Goal: Task Accomplishment & Management: Manage account settings

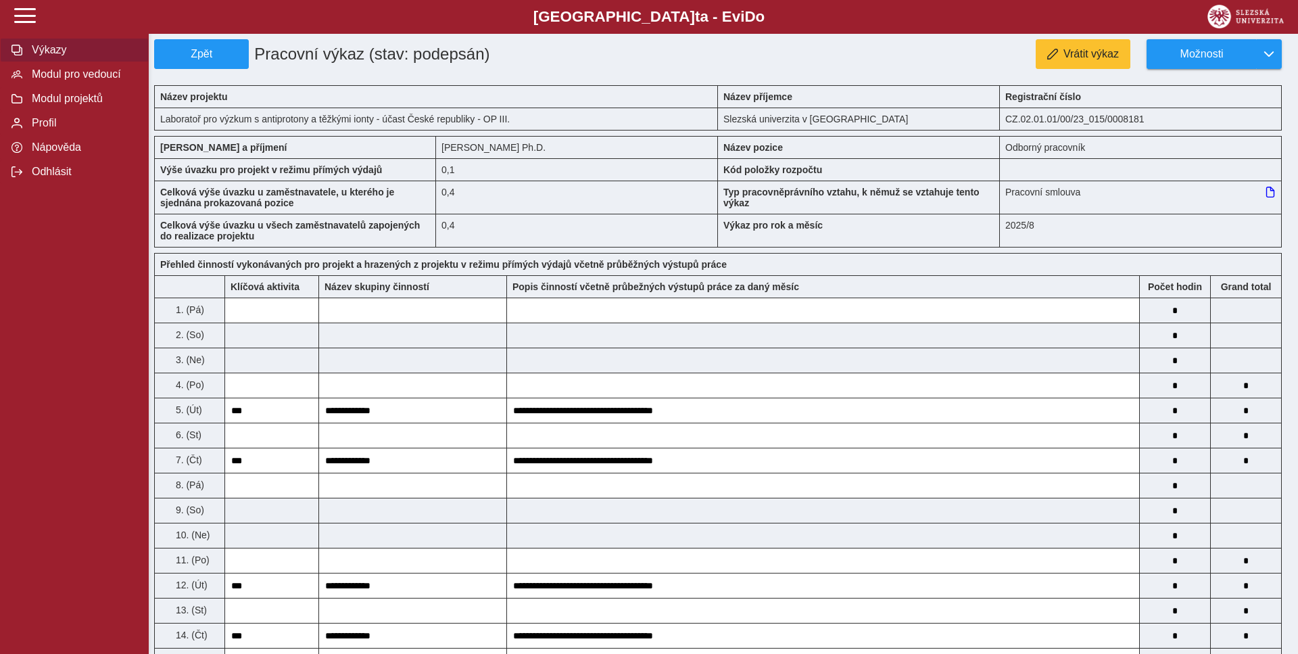
click at [53, 62] on button "Výkazy" at bounding box center [74, 50] width 149 height 24
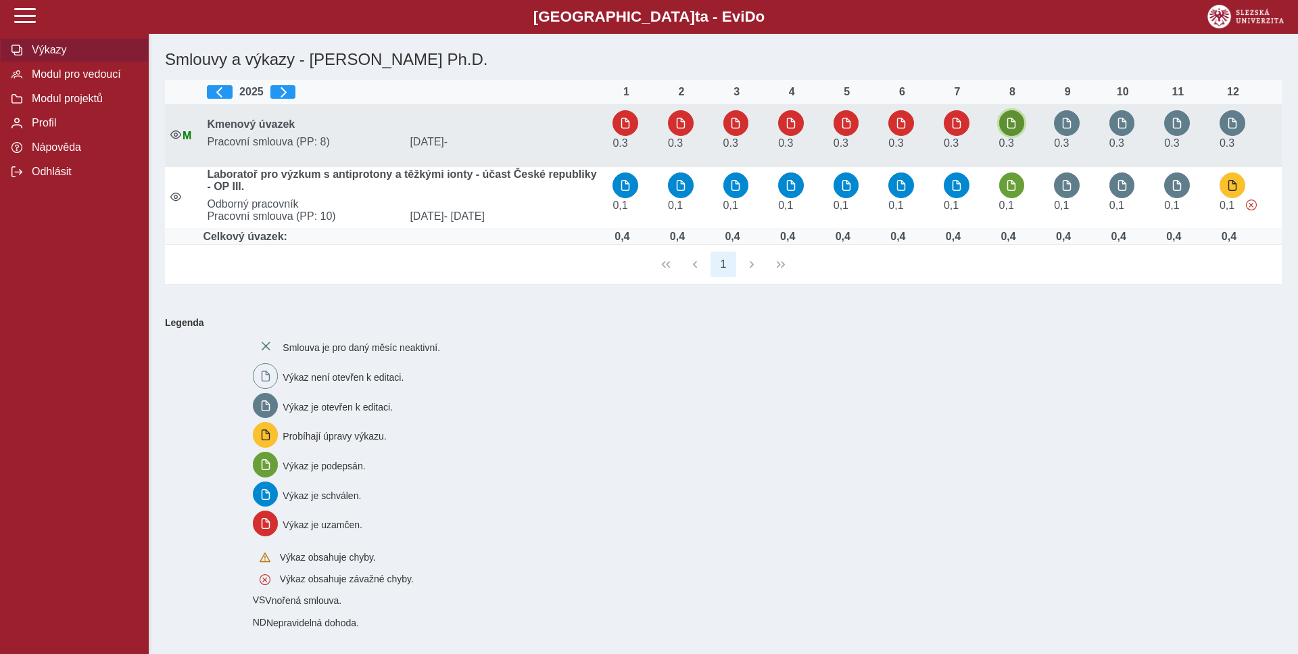
click at [1013, 126] on span "button" at bounding box center [1011, 123] width 11 height 11
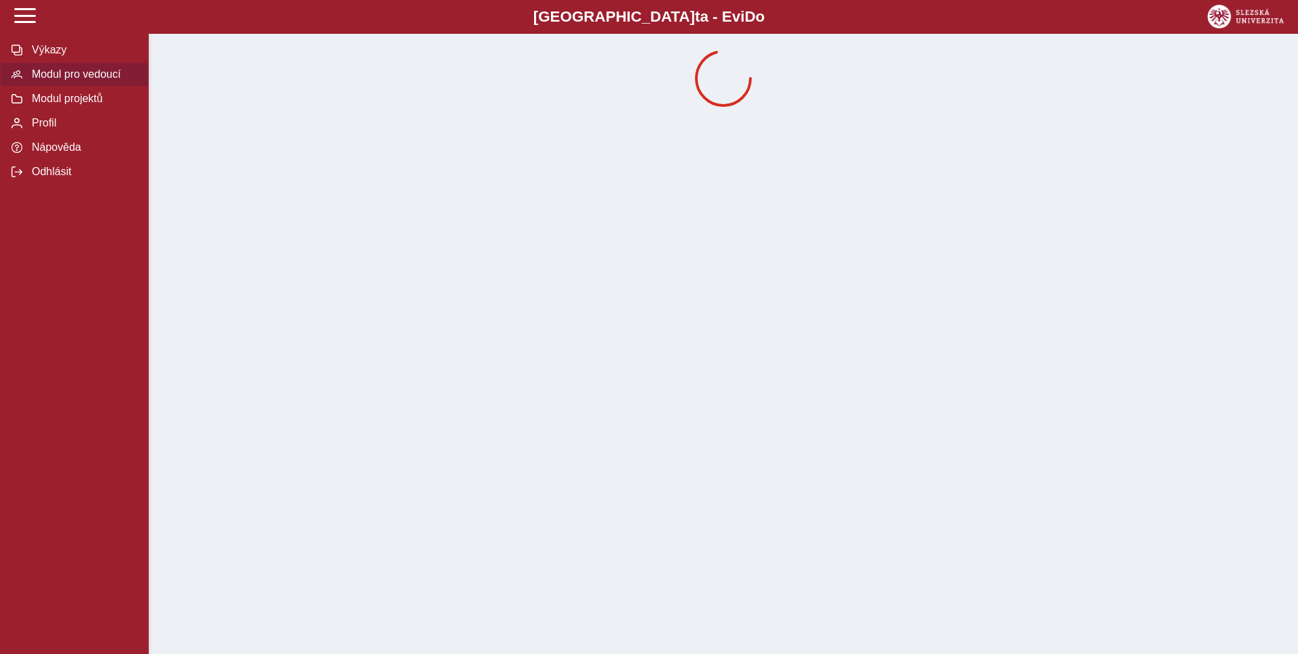
click at [47, 80] on span "Modul pro vedoucí" at bounding box center [83, 74] width 110 height 12
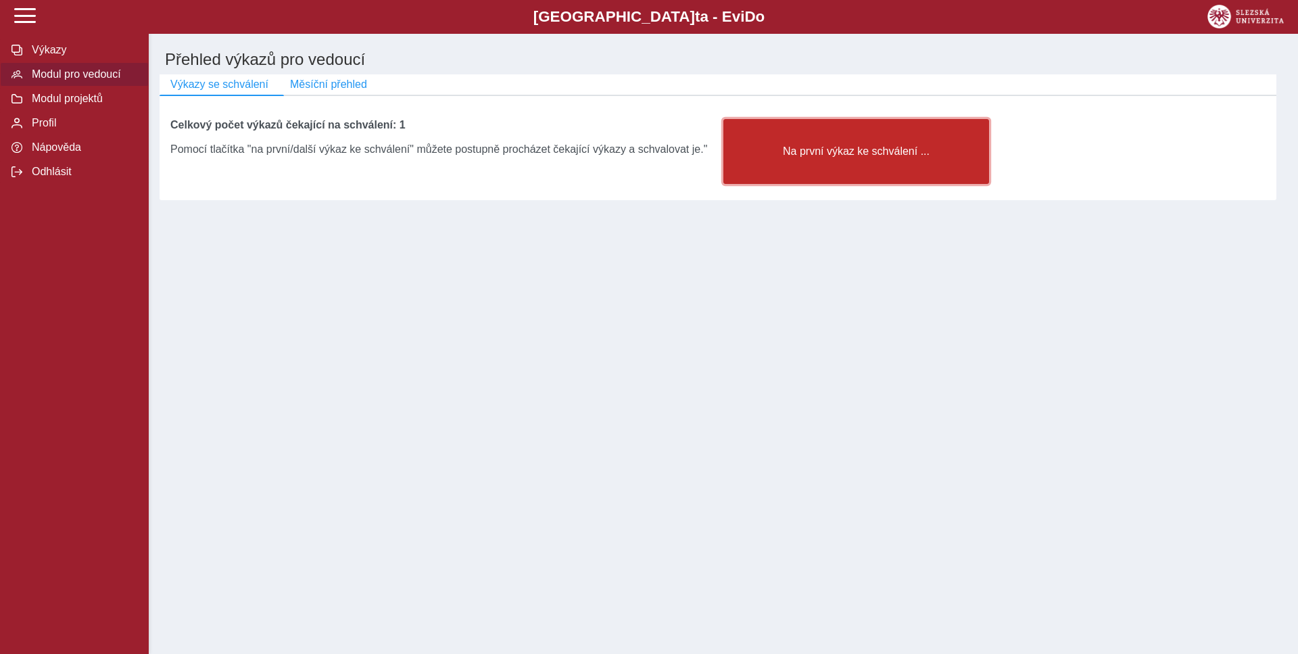
click at [852, 155] on span "Na první výkaz ke schválení ..." at bounding box center [856, 151] width 243 height 12
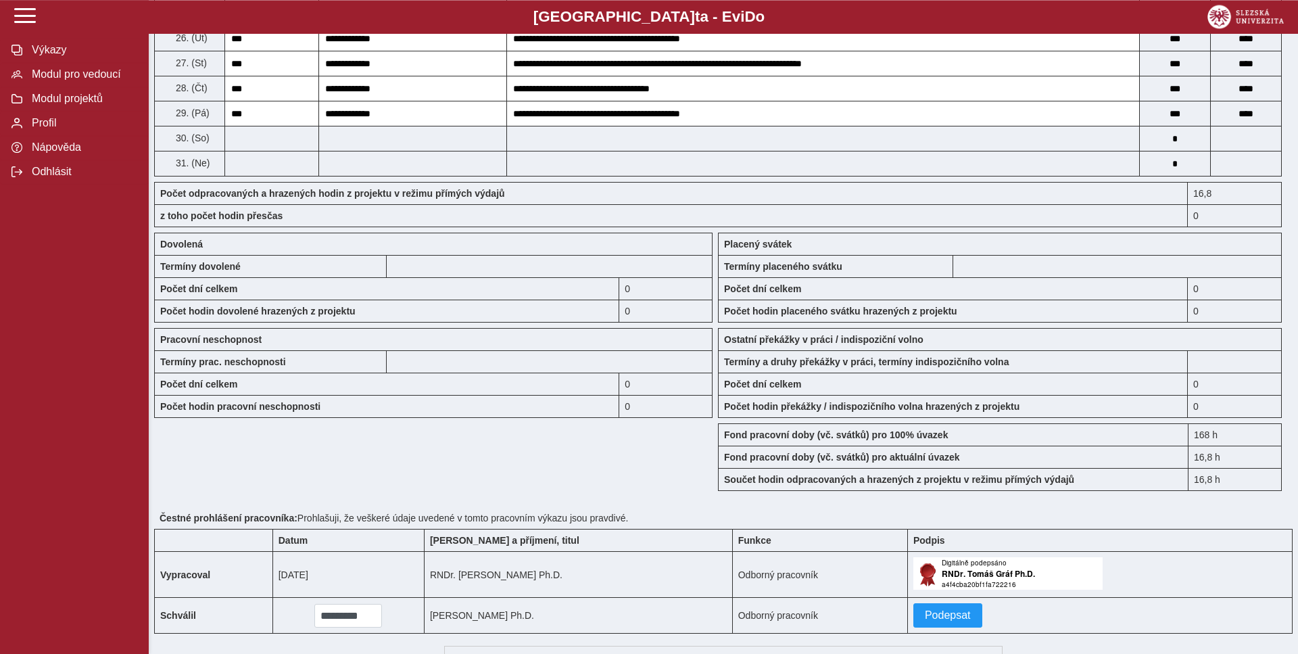
scroll to position [1084, 0]
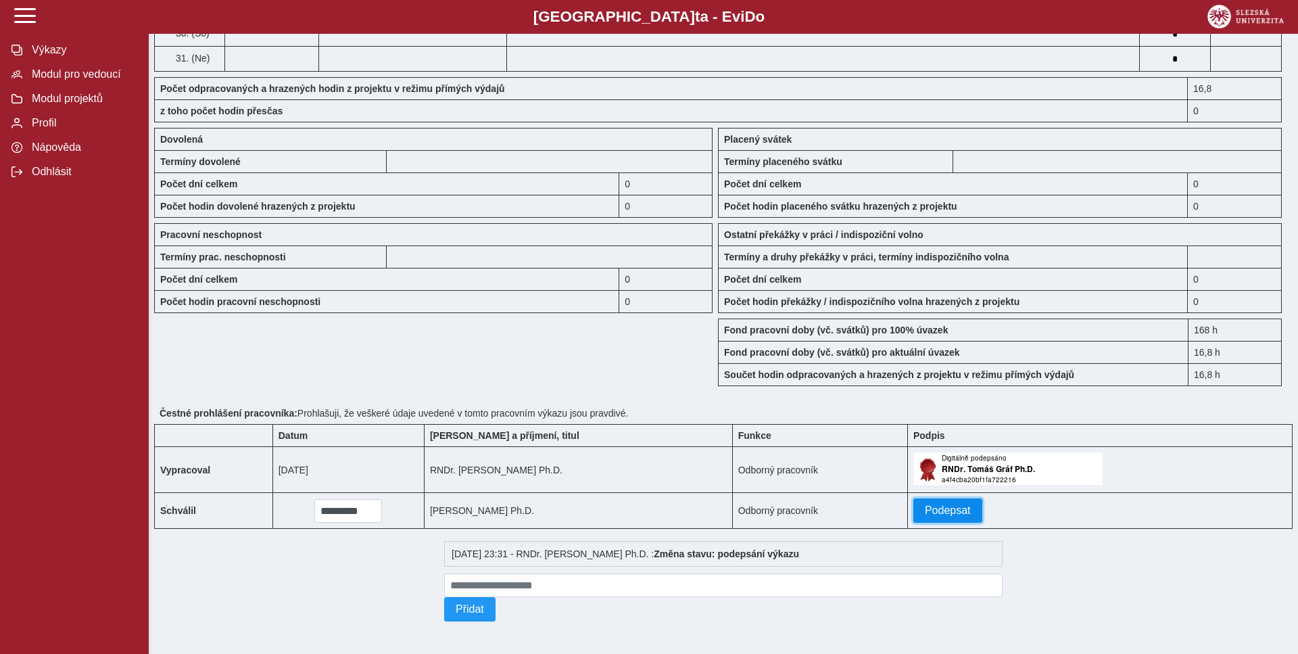
click at [940, 504] on span "Podepsat" at bounding box center [948, 510] width 46 height 12
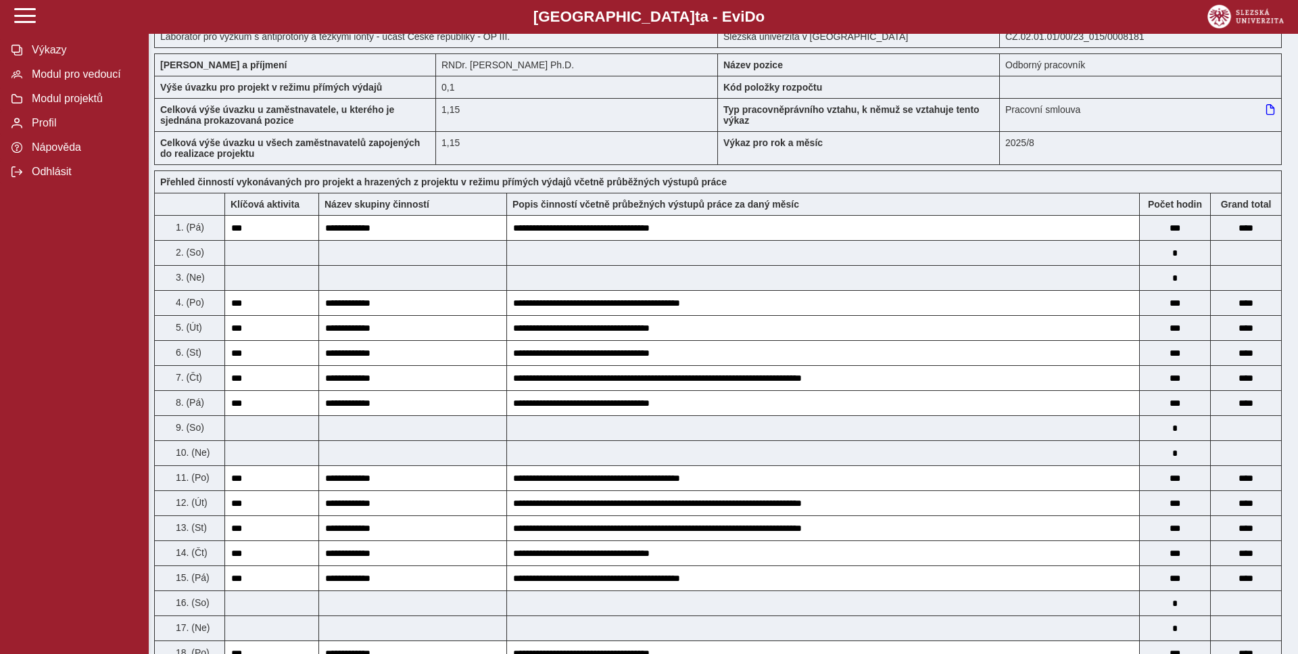
scroll to position [0, 0]
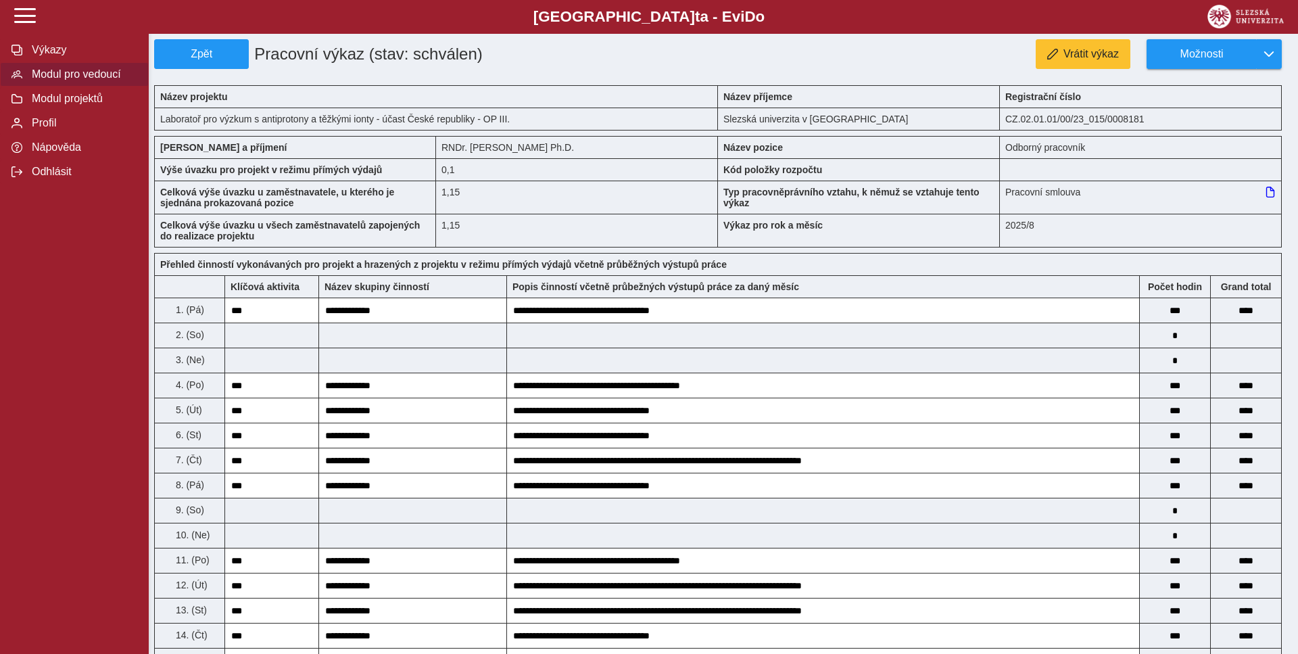
click at [105, 80] on span "Modul pro vedoucí" at bounding box center [83, 74] width 110 height 12
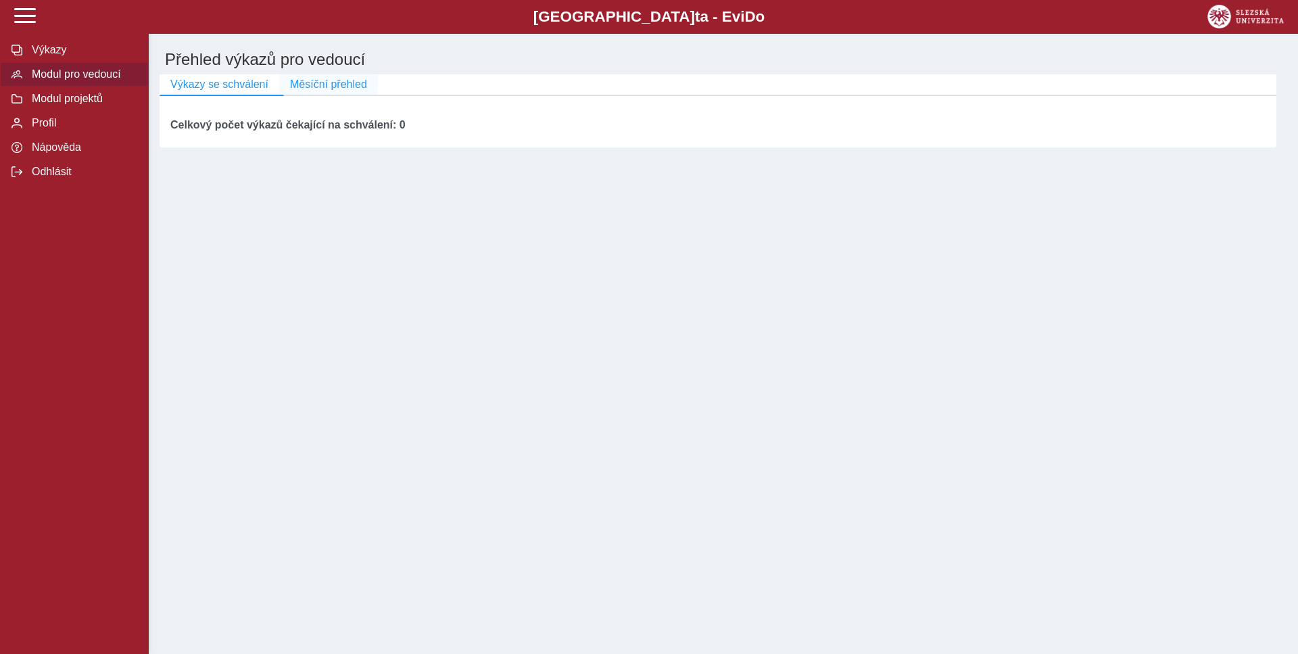
click at [351, 89] on span "Měsíční přehled" at bounding box center [328, 84] width 77 height 12
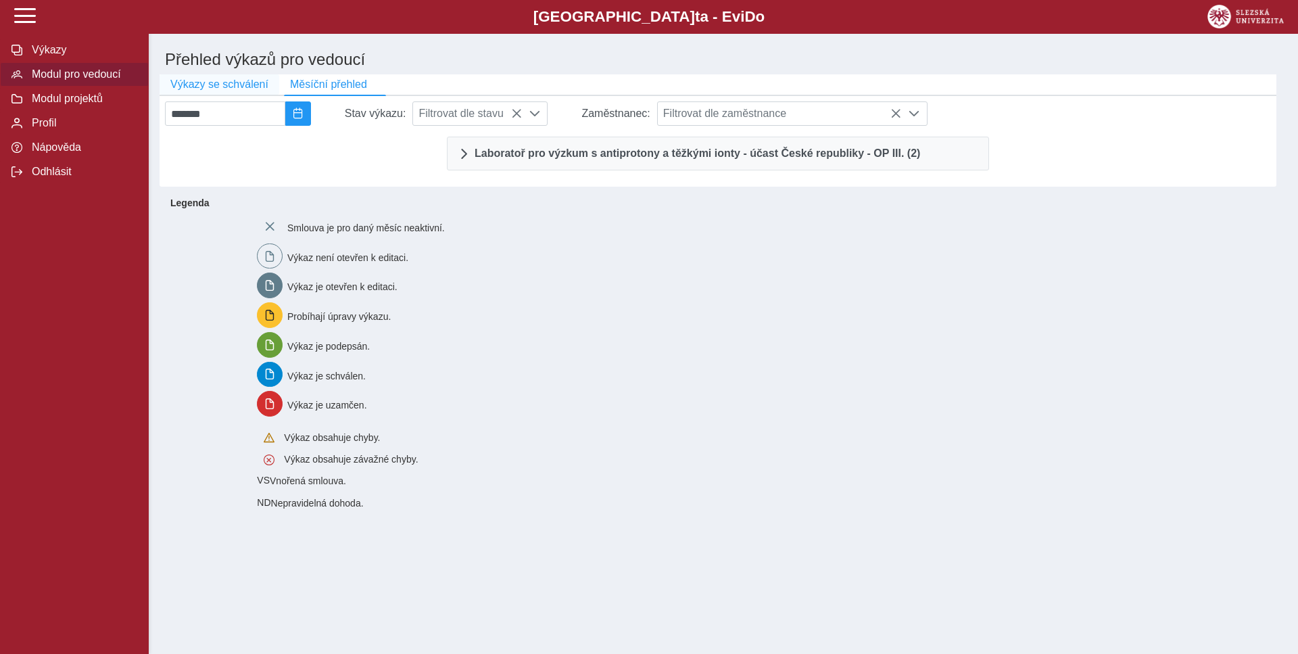
click at [222, 84] on span "Výkazy se schválení" at bounding box center [219, 84] width 98 height 12
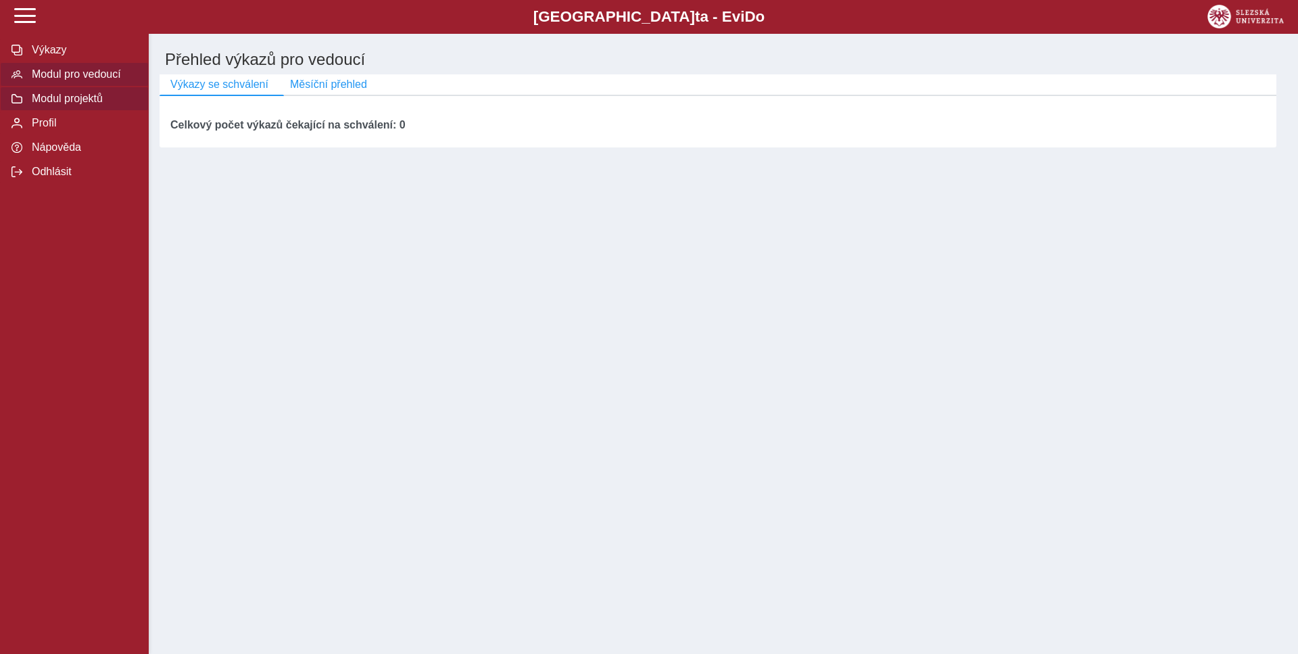
click at [94, 105] on span "Modul projektů" at bounding box center [83, 99] width 110 height 12
